Goal: Browse casually

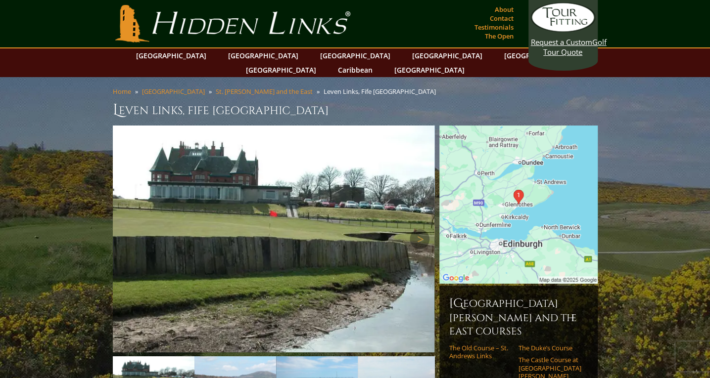
click at [348, 199] on img at bounding box center [274, 239] width 322 height 227
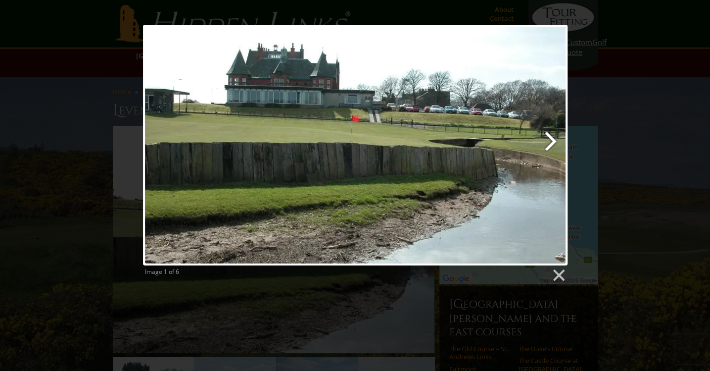
click at [544, 150] on link at bounding box center [431, 145] width 272 height 240
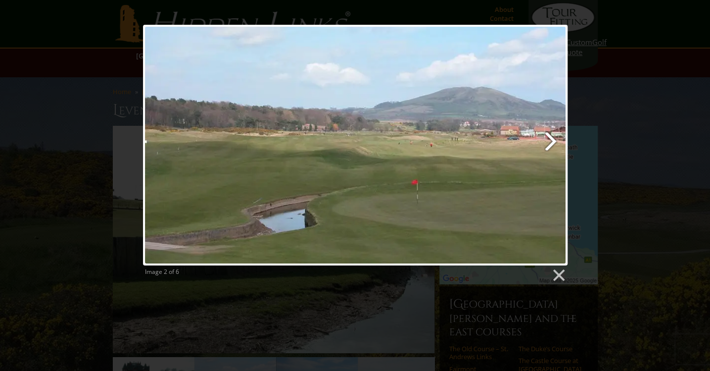
click at [544, 150] on link at bounding box center [431, 145] width 272 height 240
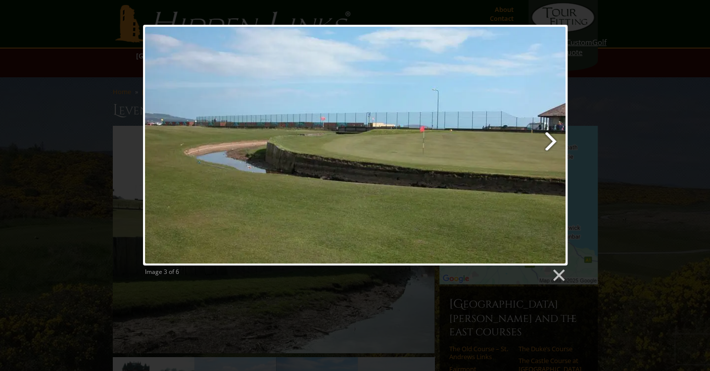
click at [544, 150] on link at bounding box center [431, 145] width 272 height 240
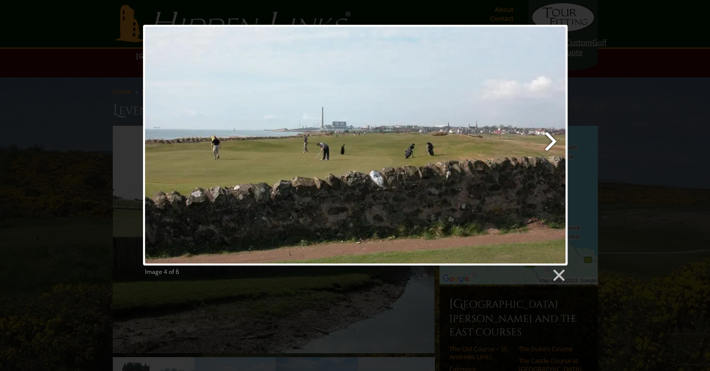
click at [544, 150] on link at bounding box center [431, 145] width 272 height 240
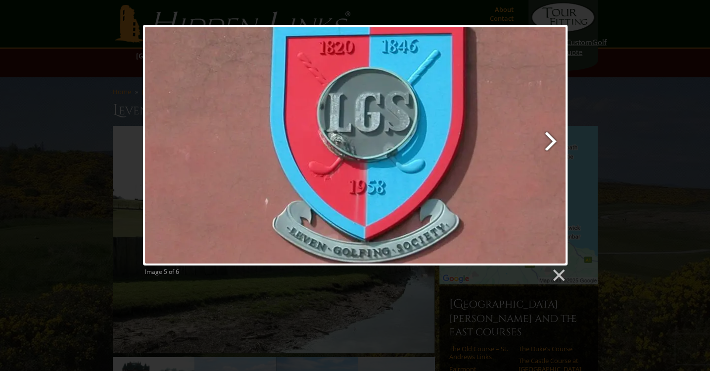
click at [544, 150] on link at bounding box center [431, 145] width 272 height 240
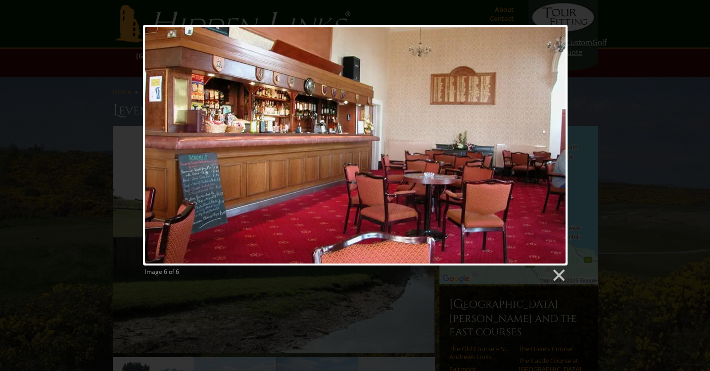
click at [544, 150] on div at bounding box center [355, 145] width 424 height 240
click at [558, 279] on link at bounding box center [558, 275] width 15 height 15
